Goal: Information Seeking & Learning: Find specific fact

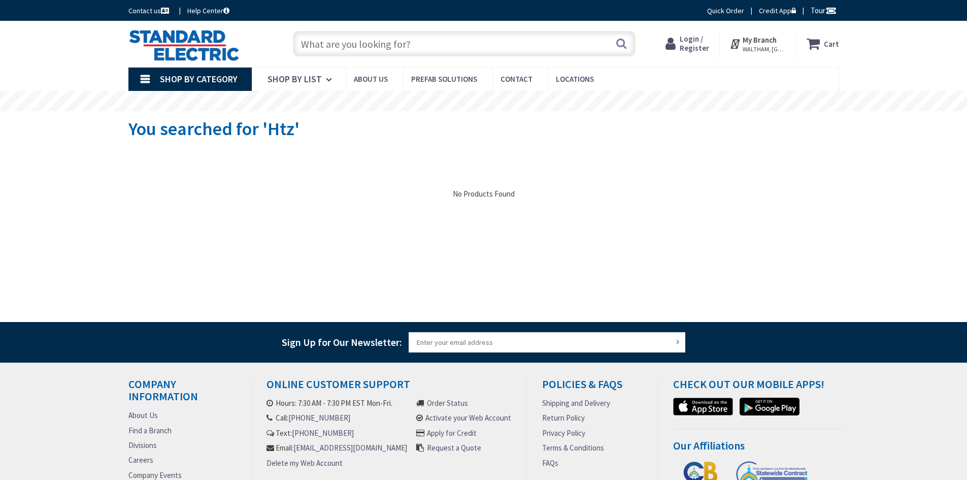
click at [348, 48] on input "text" at bounding box center [464, 43] width 343 height 25
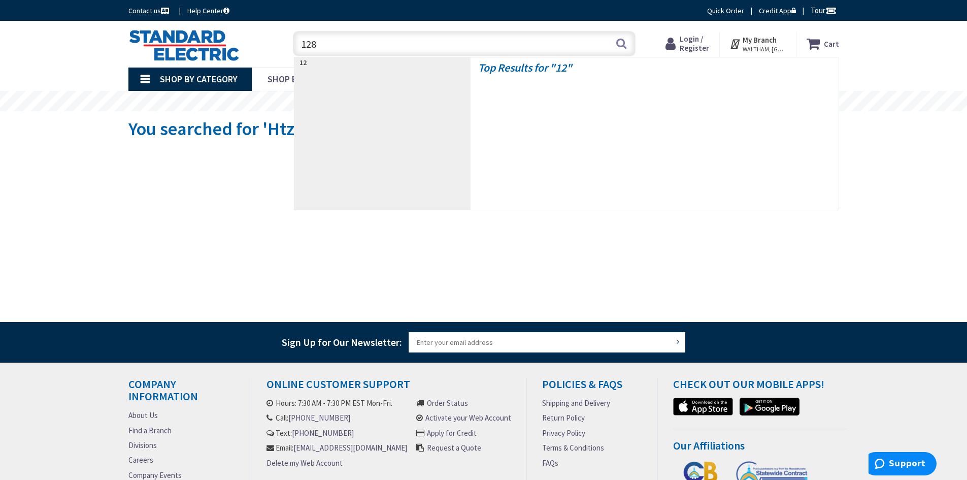
type input "1286"
